Goal: Book appointment/travel/reservation

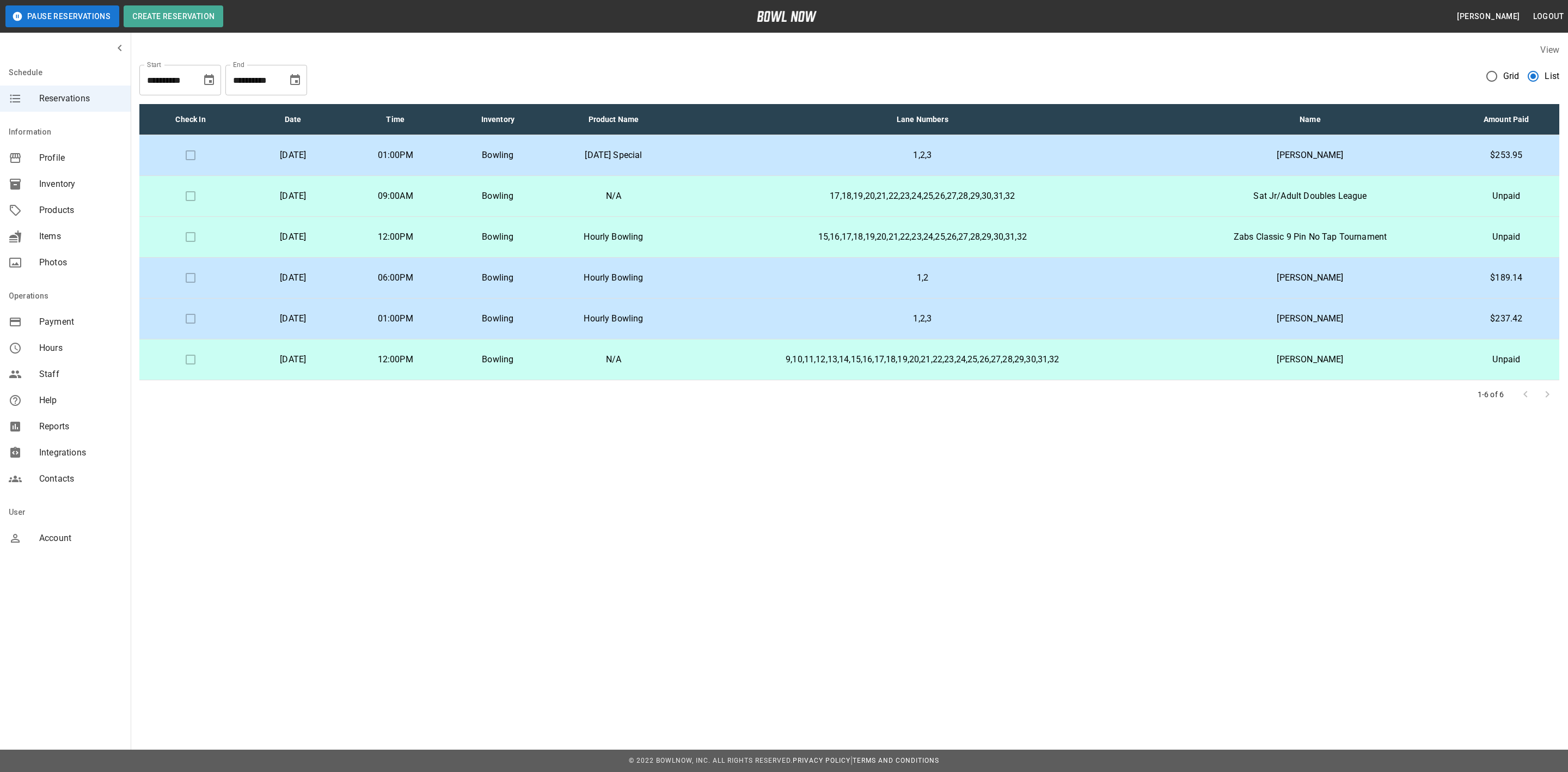
click at [616, 273] on p "Hourly Bowling" at bounding box center [613, 277] width 111 height 13
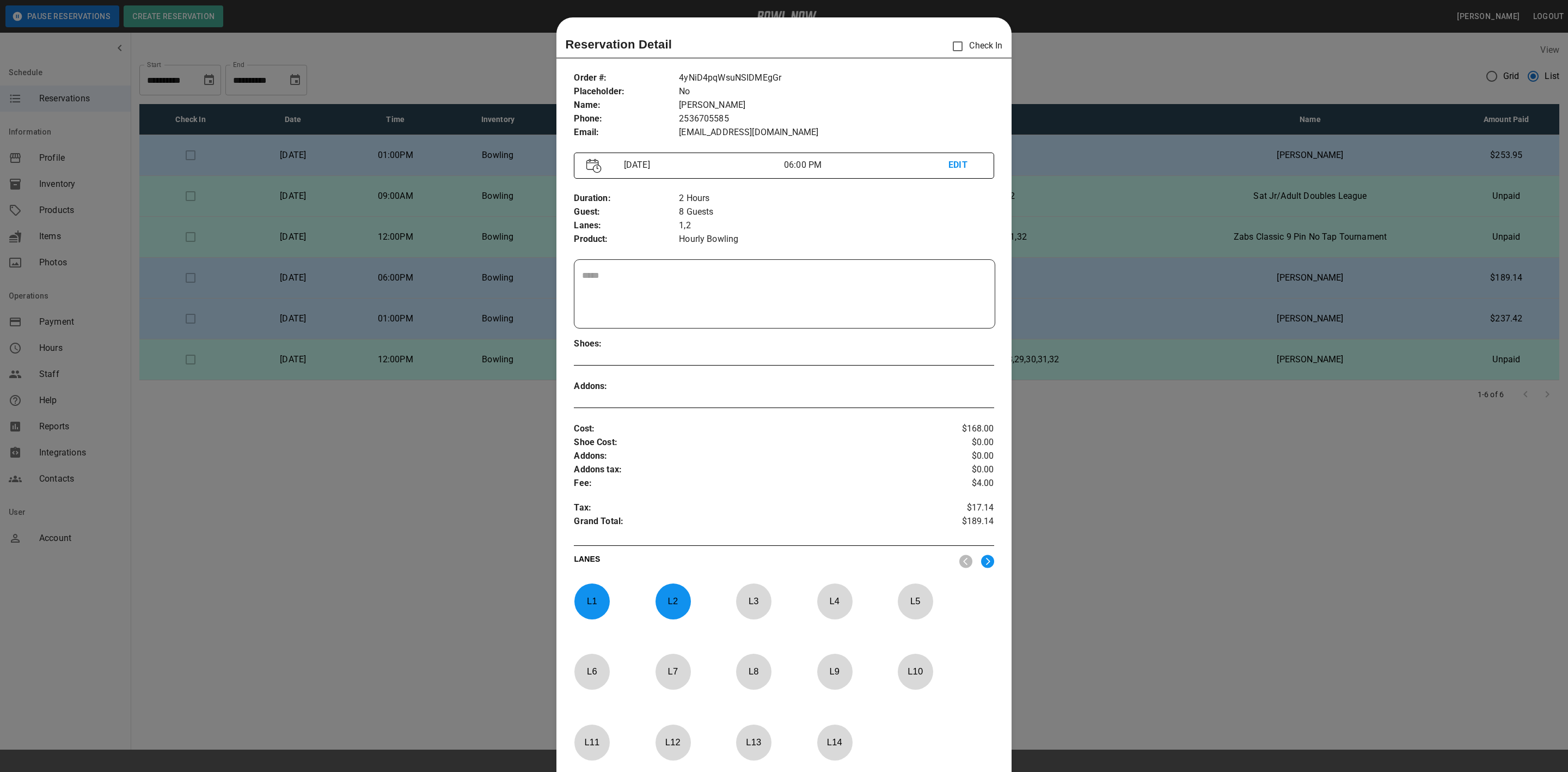
scroll to position [17, 0]
